Goal: Check status

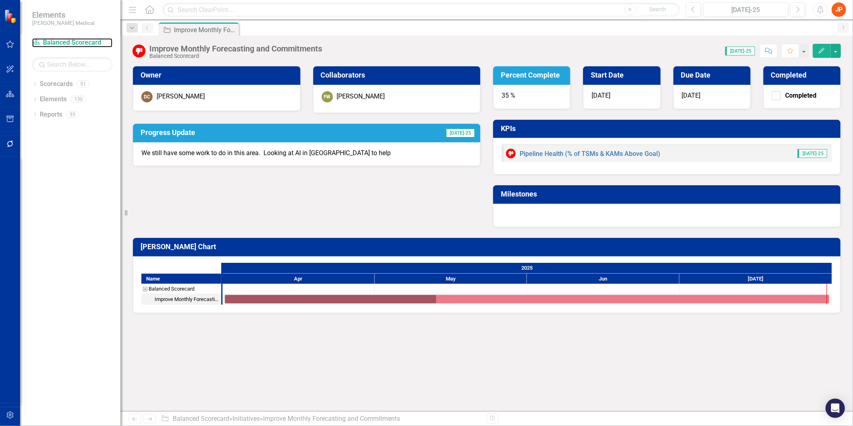
drag, startPoint x: 91, startPoint y: 45, endPoint x: 116, endPoint y: 40, distance: 26.2
click at [91, 45] on link "Scorecard Balanced Scorecard" at bounding box center [72, 42] width 80 height 9
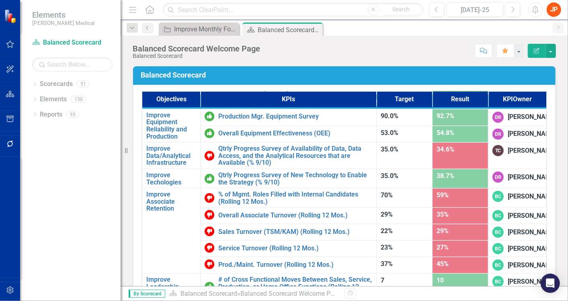
scroll to position [602, 0]
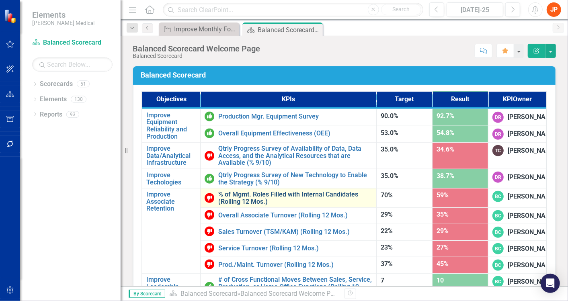
click at [247, 205] on link "% of Mgmt. Roles Filled with Internal Candidates (Rolling 12 Mos.)" at bounding box center [295, 198] width 154 height 14
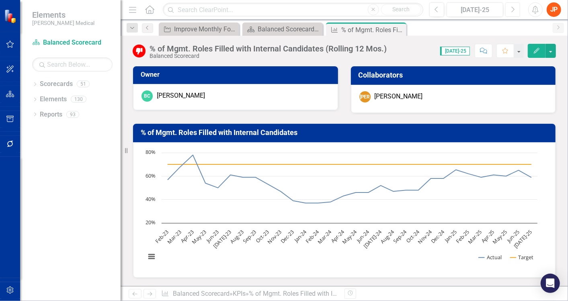
click at [514, 11] on icon "Next" at bounding box center [512, 9] width 4 height 7
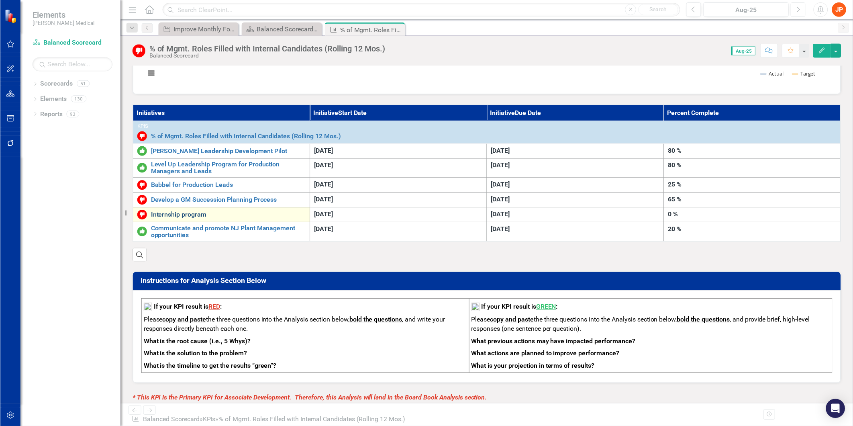
scroll to position [183, 0]
